Goal: Task Accomplishment & Management: Complete application form

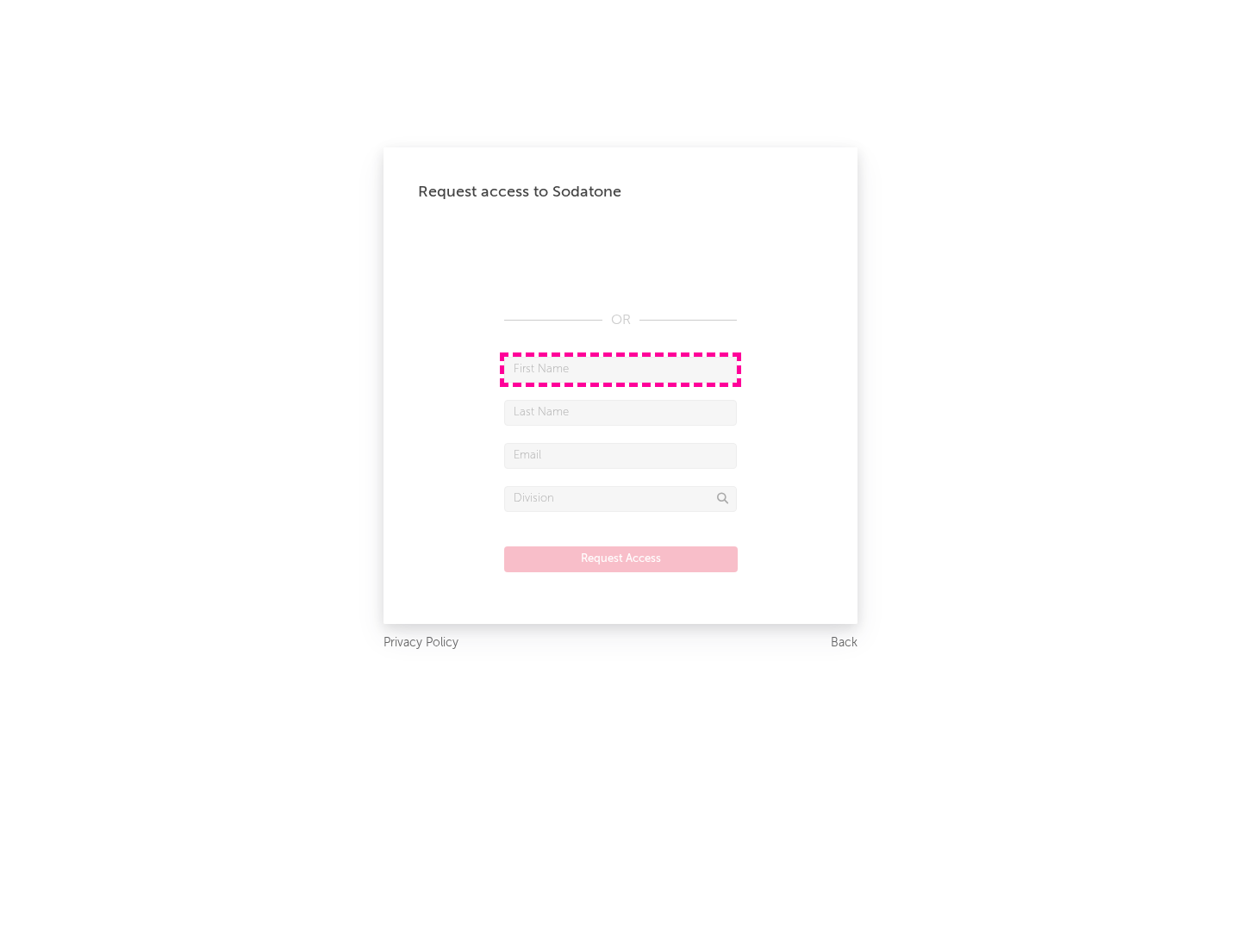
click at [620, 369] on input "text" at bounding box center [620, 370] width 233 height 26
type input "[PERSON_NAME]"
click at [620, 412] on input "text" at bounding box center [620, 413] width 233 height 26
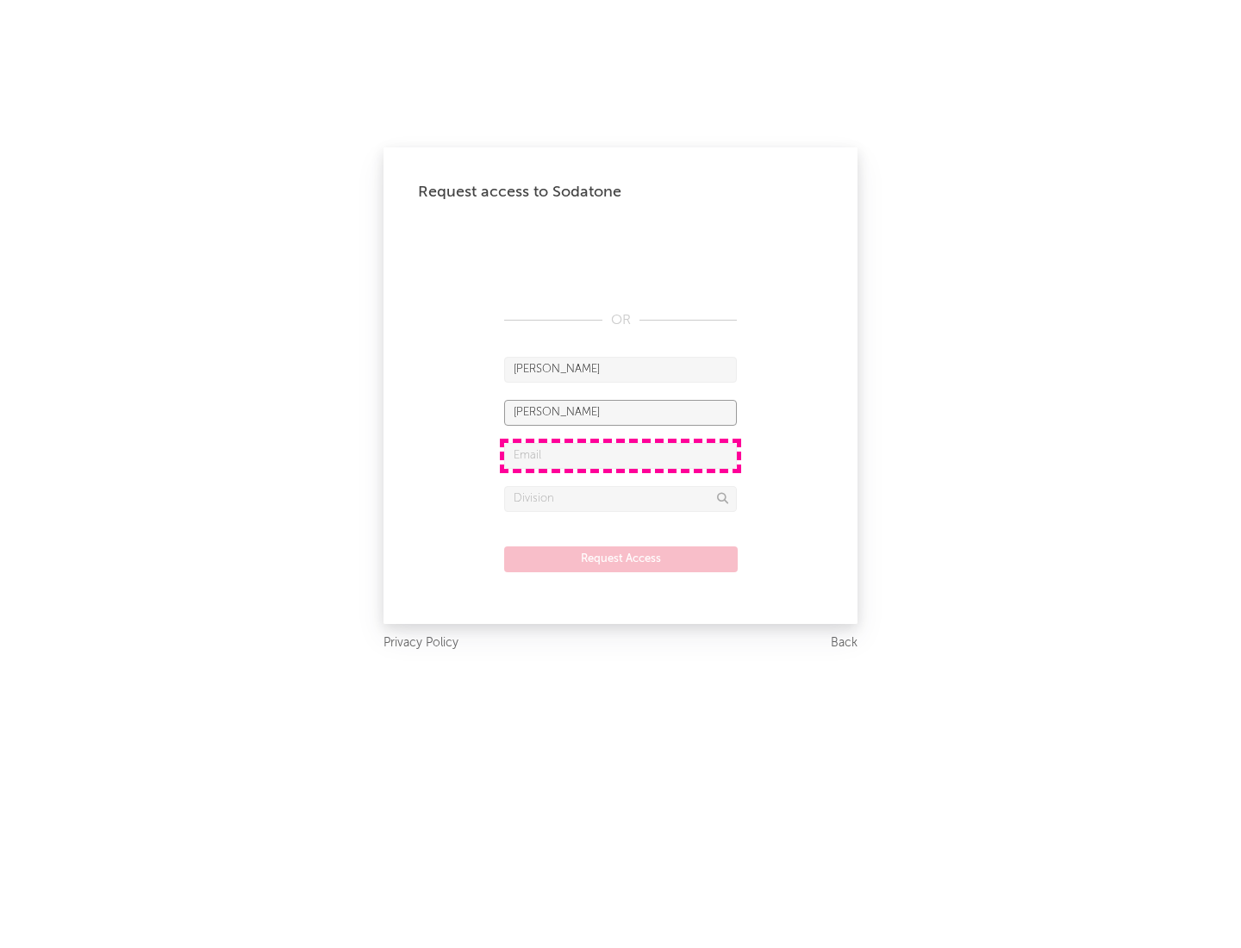
type input "[PERSON_NAME]"
click at [620, 455] on input "text" at bounding box center [620, 456] width 233 height 26
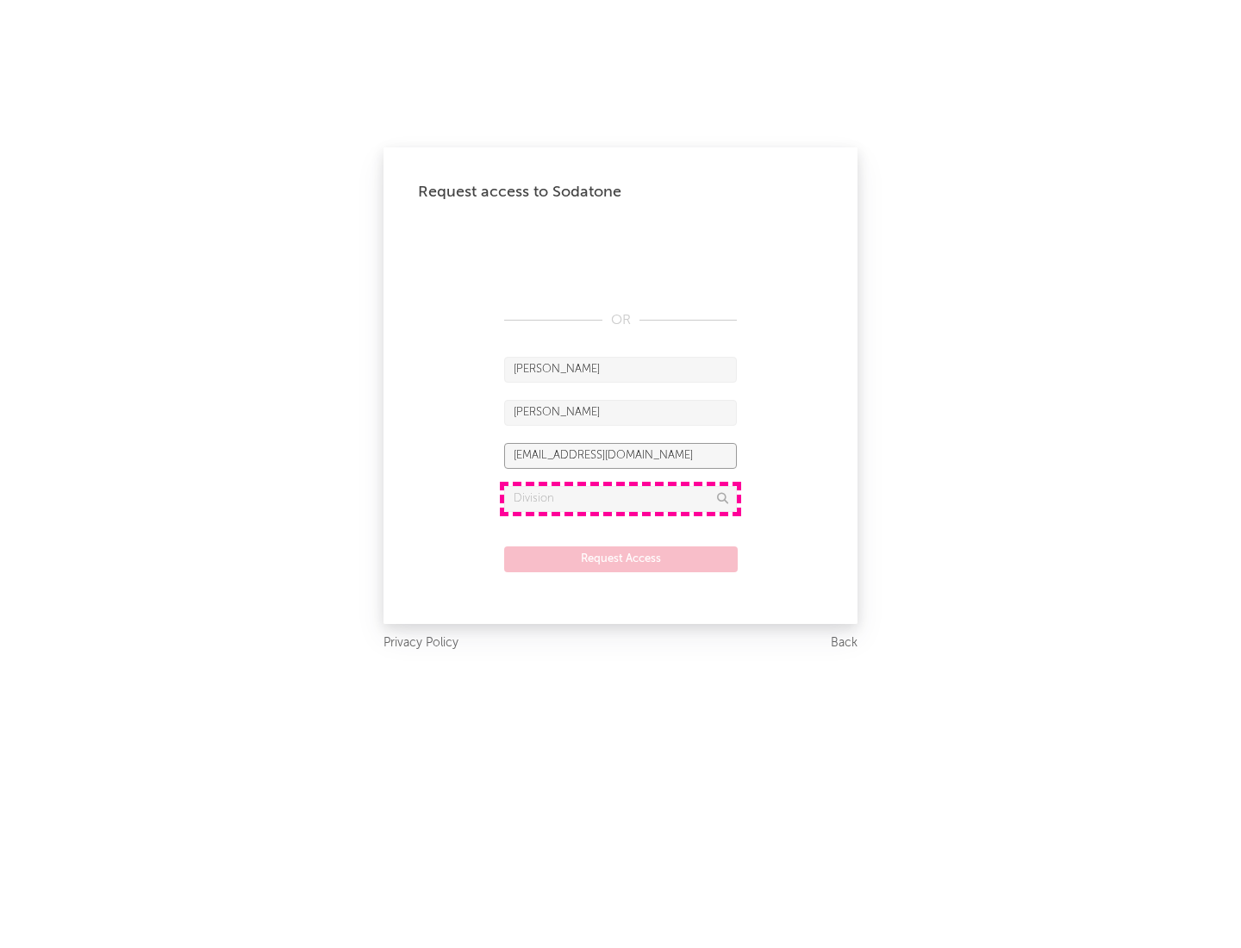
type input "[EMAIL_ADDRESS][DOMAIN_NAME]"
click at [620, 498] on input "text" at bounding box center [620, 499] width 233 height 26
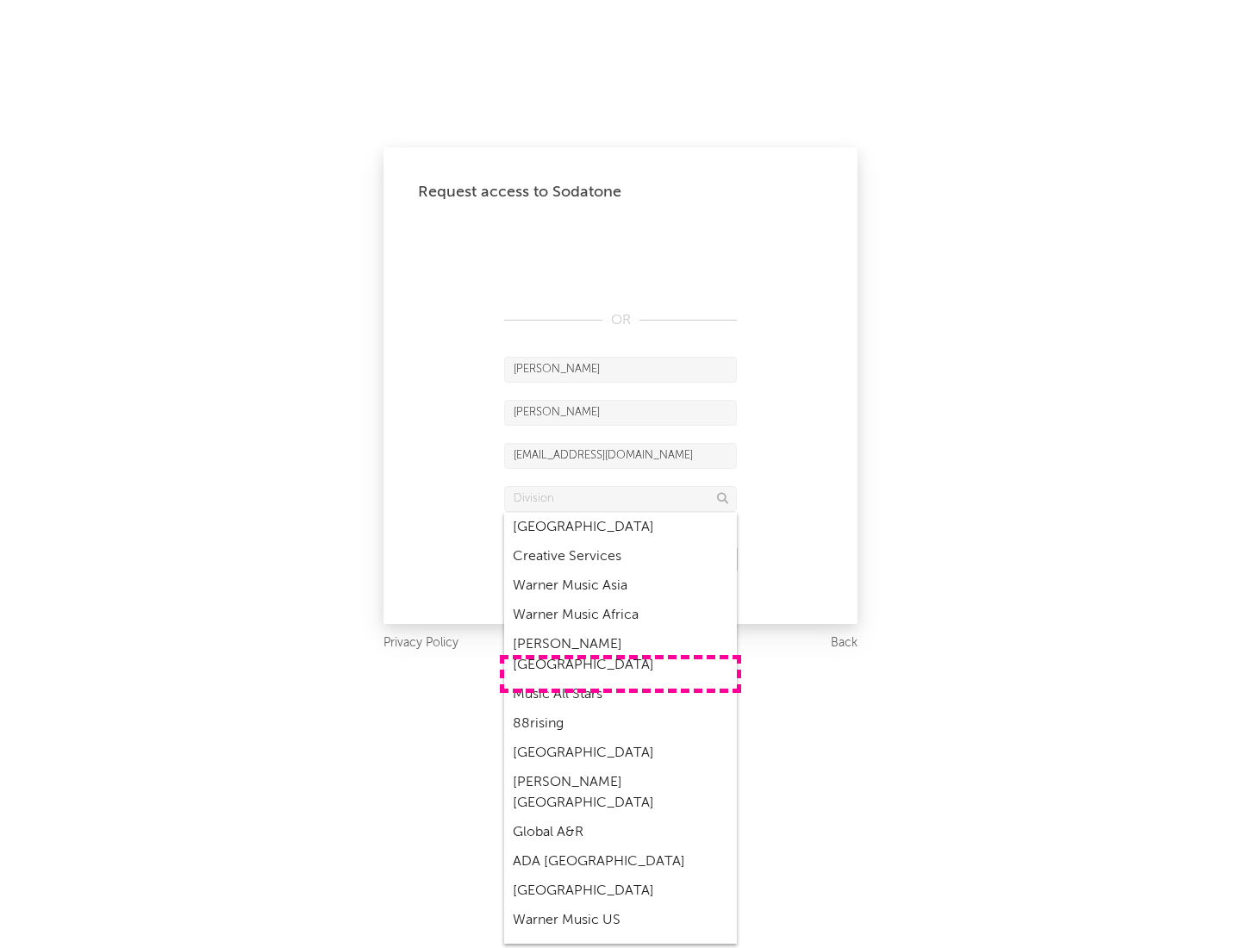
click at [620, 680] on div "Music All Stars" at bounding box center [620, 694] width 233 height 29
type input "Music All Stars"
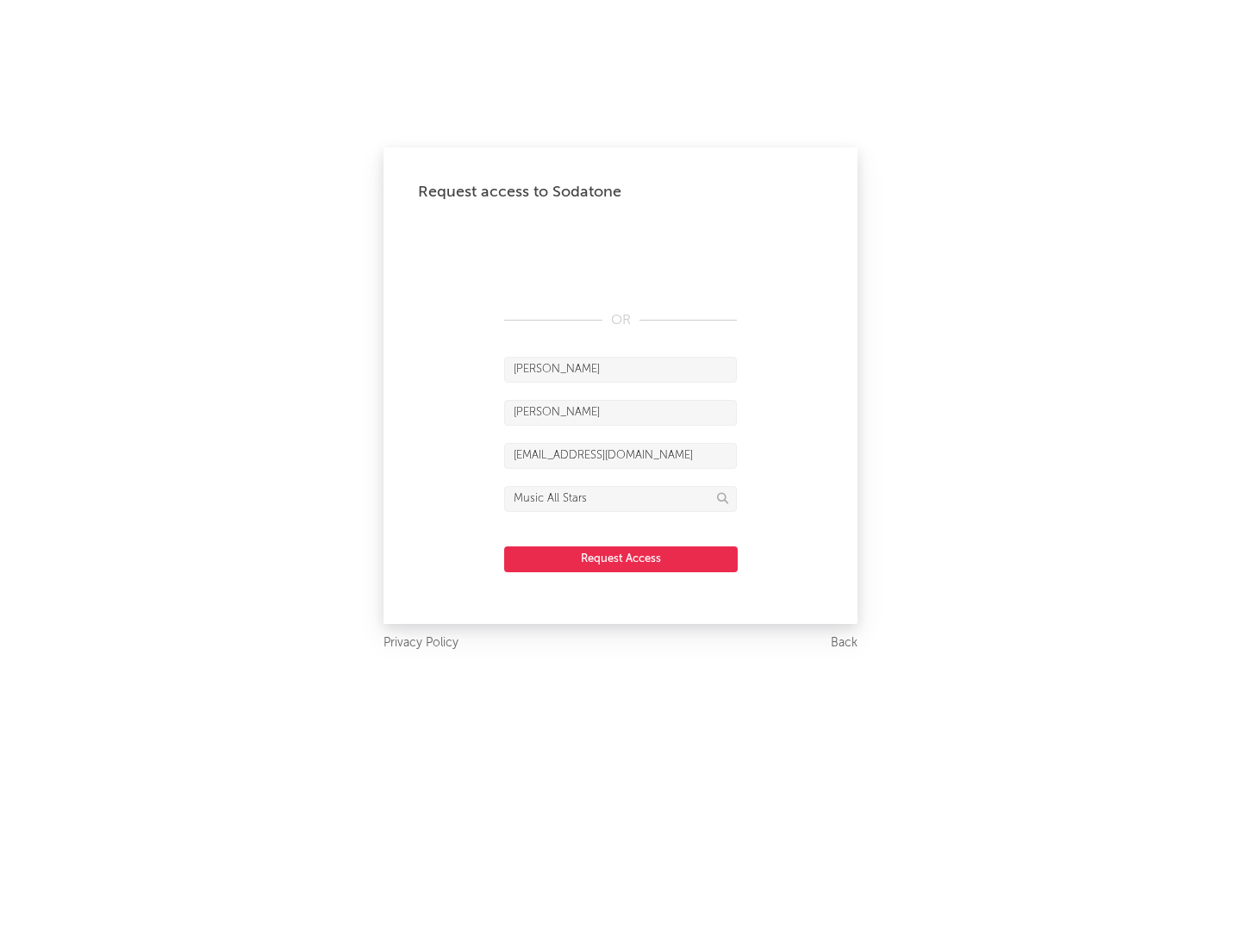
click at [620, 558] on button "Request Access" at bounding box center [620, 559] width 233 height 26
